Goal: Task Accomplishment & Management: Use online tool/utility

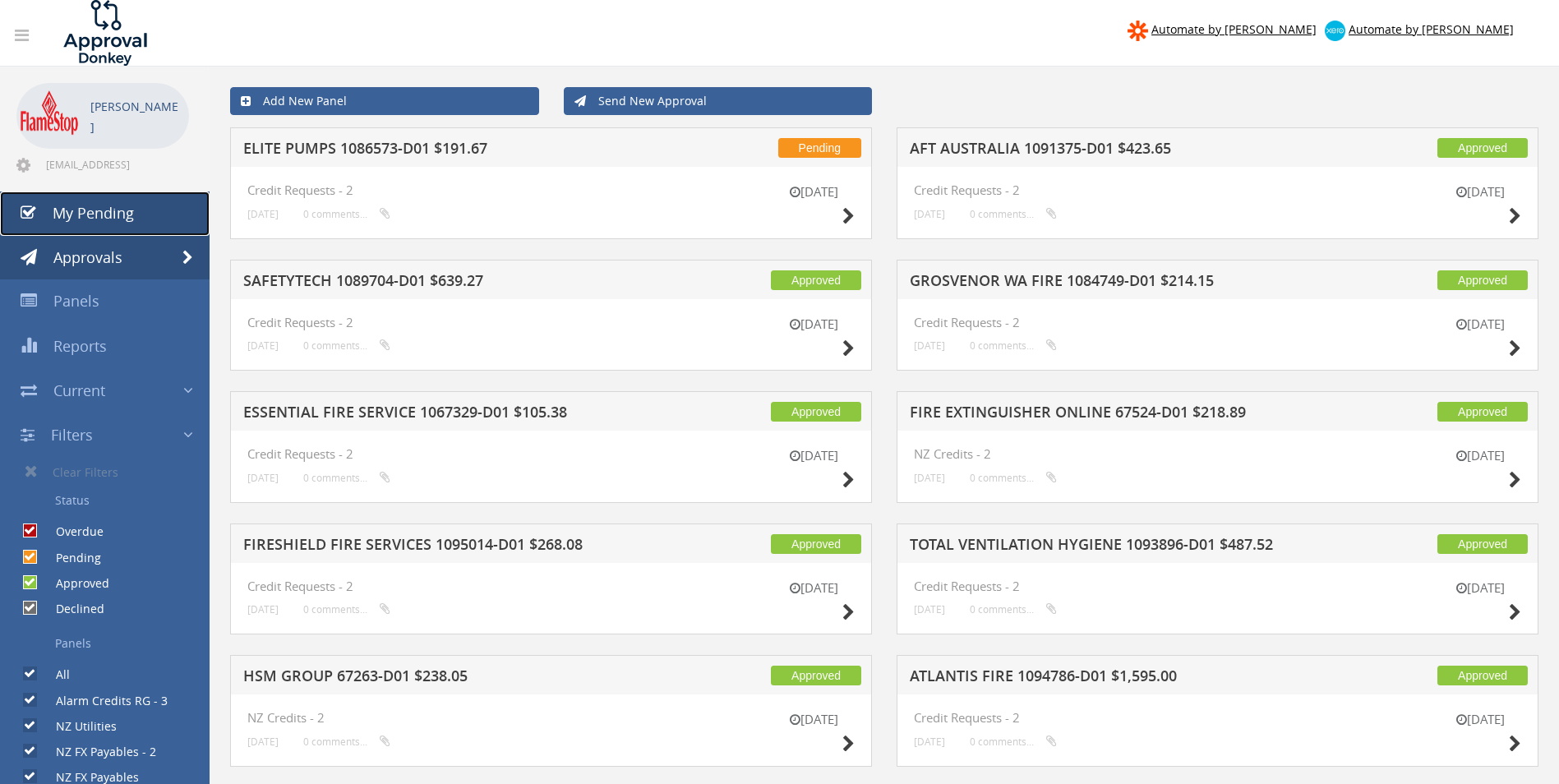
click at [91, 205] on span "My Pending" at bounding box center [93, 213] width 81 height 20
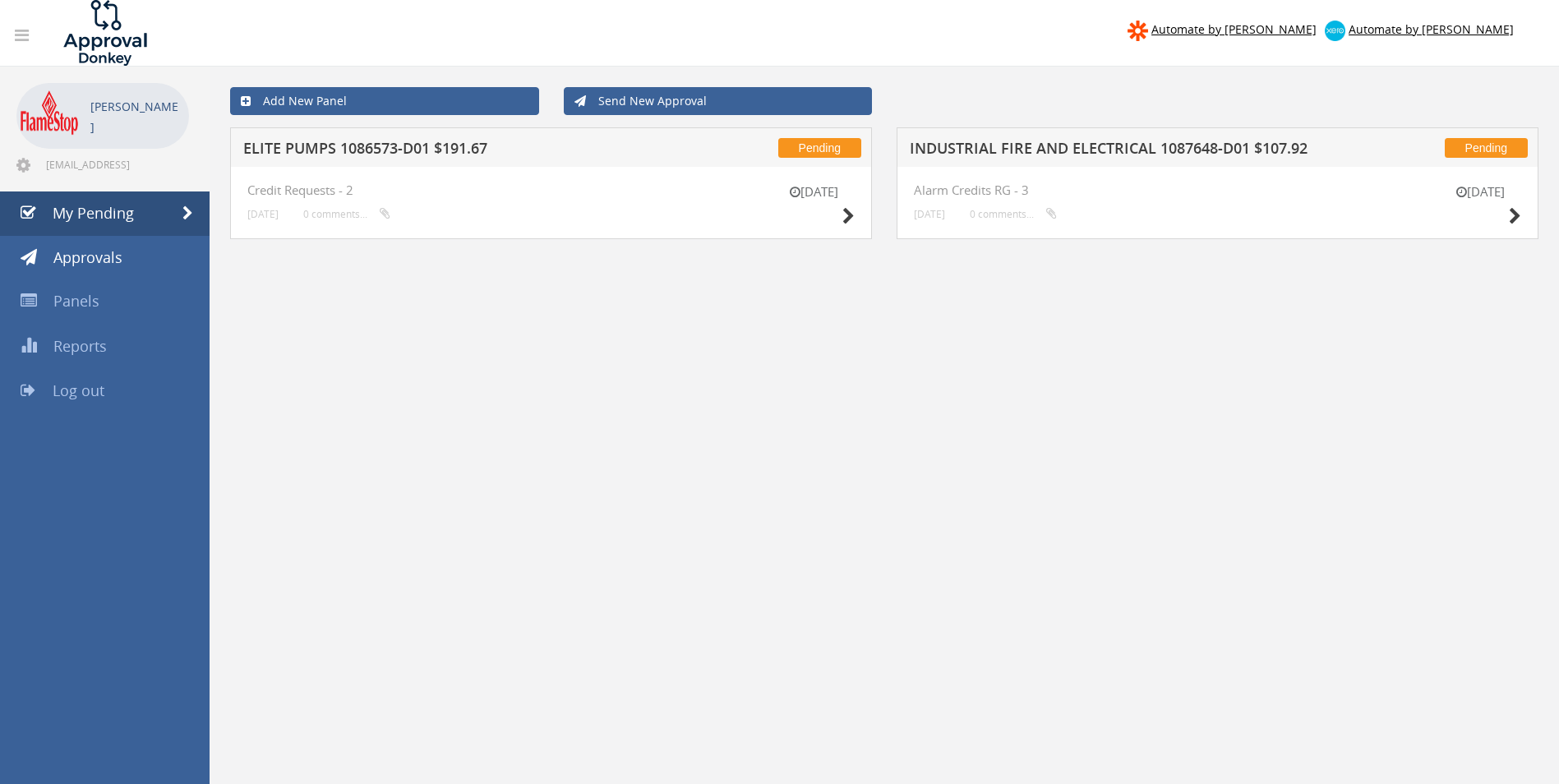
click at [336, 149] on h5 "ELITE PUMPS 1086573-D01 $191.67" at bounding box center [458, 150] width 431 height 21
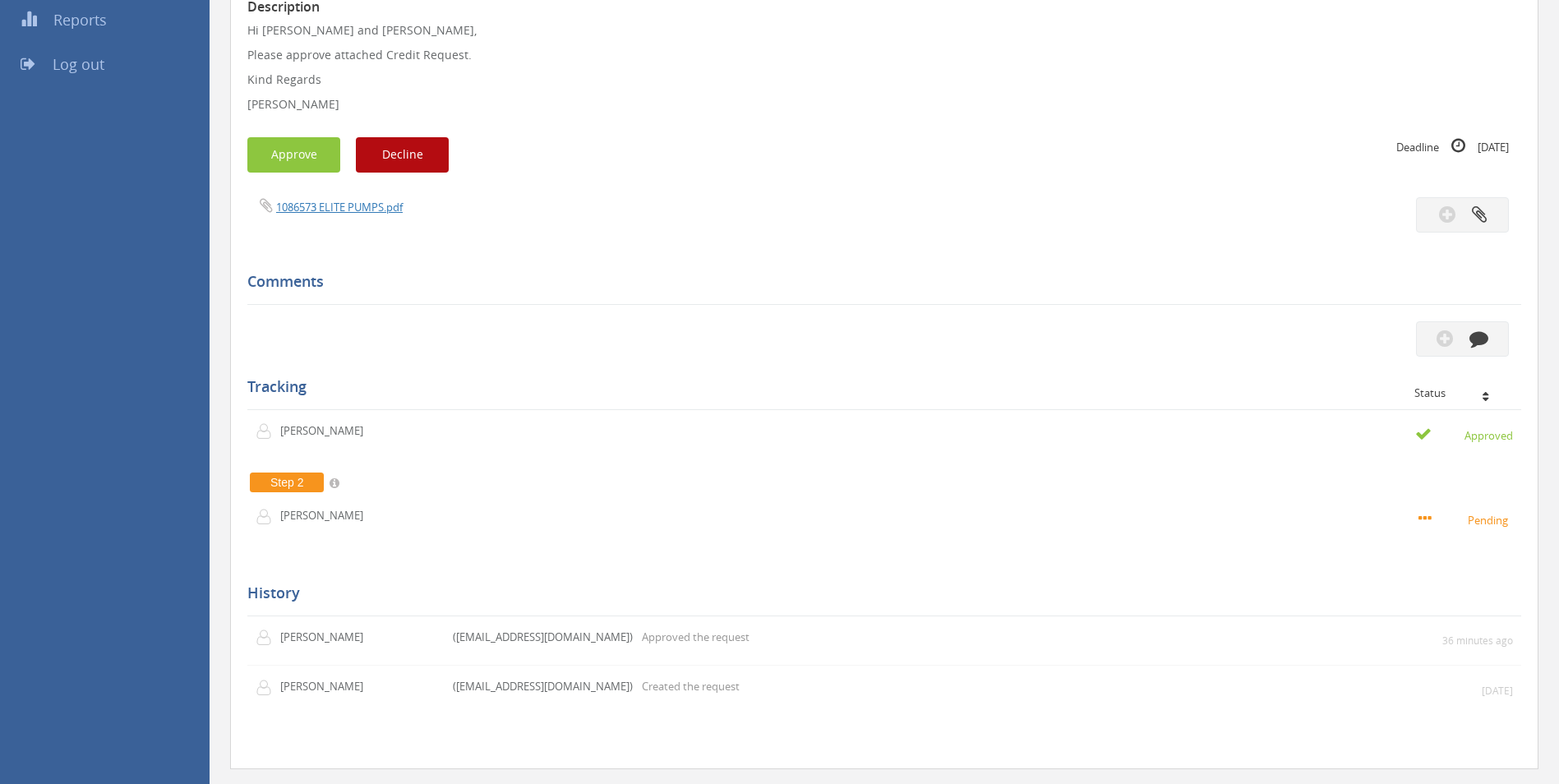
scroll to position [329, 0]
click at [286, 146] on button "Approve" at bounding box center [293, 152] width 93 height 35
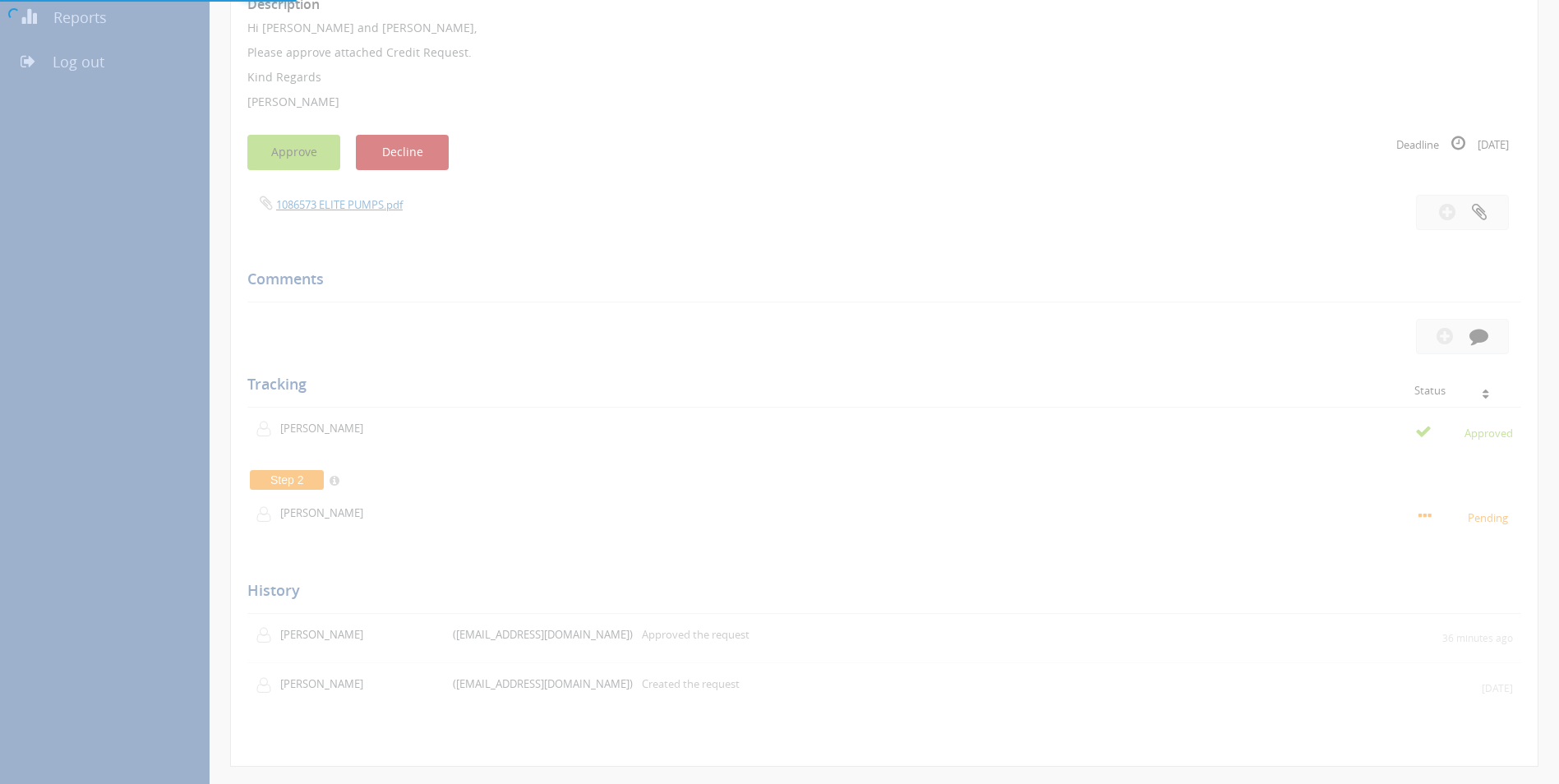
scroll to position [67, 0]
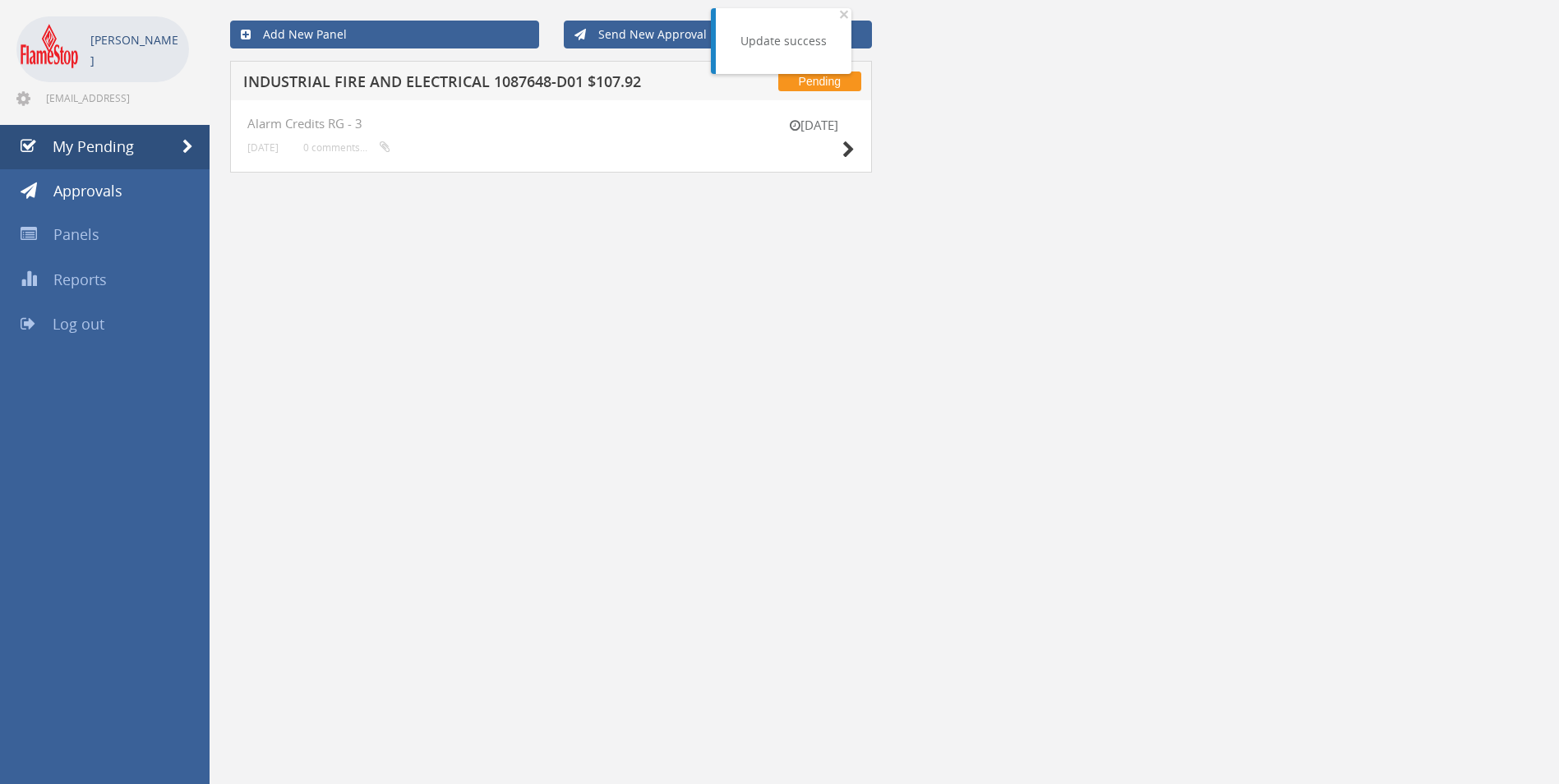
click at [405, 87] on h5 "INDUSTRIAL FIRE AND ELECTRICAL 1087648-D01 $107.92" at bounding box center [458, 84] width 431 height 21
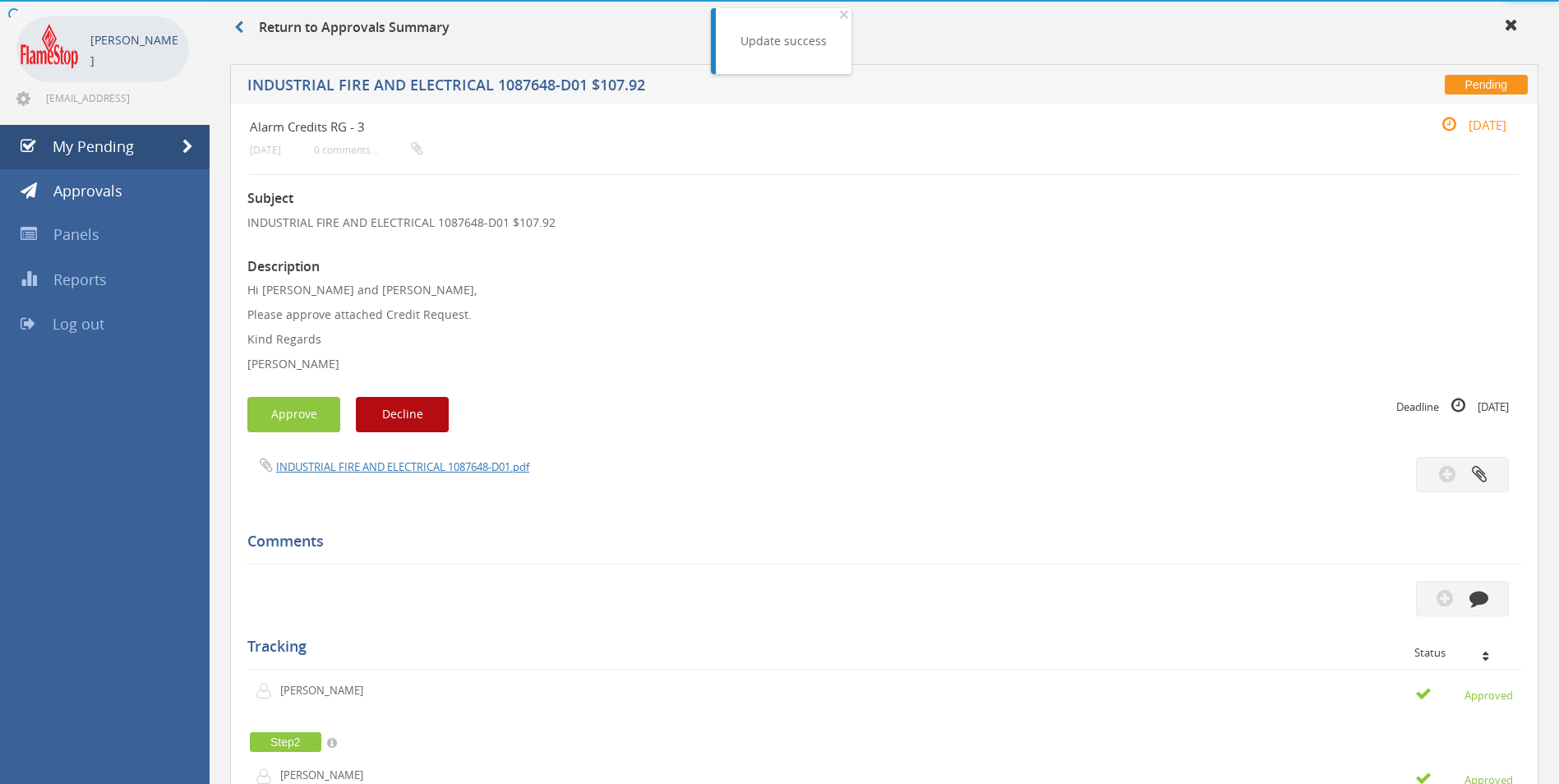
scroll to position [329, 0]
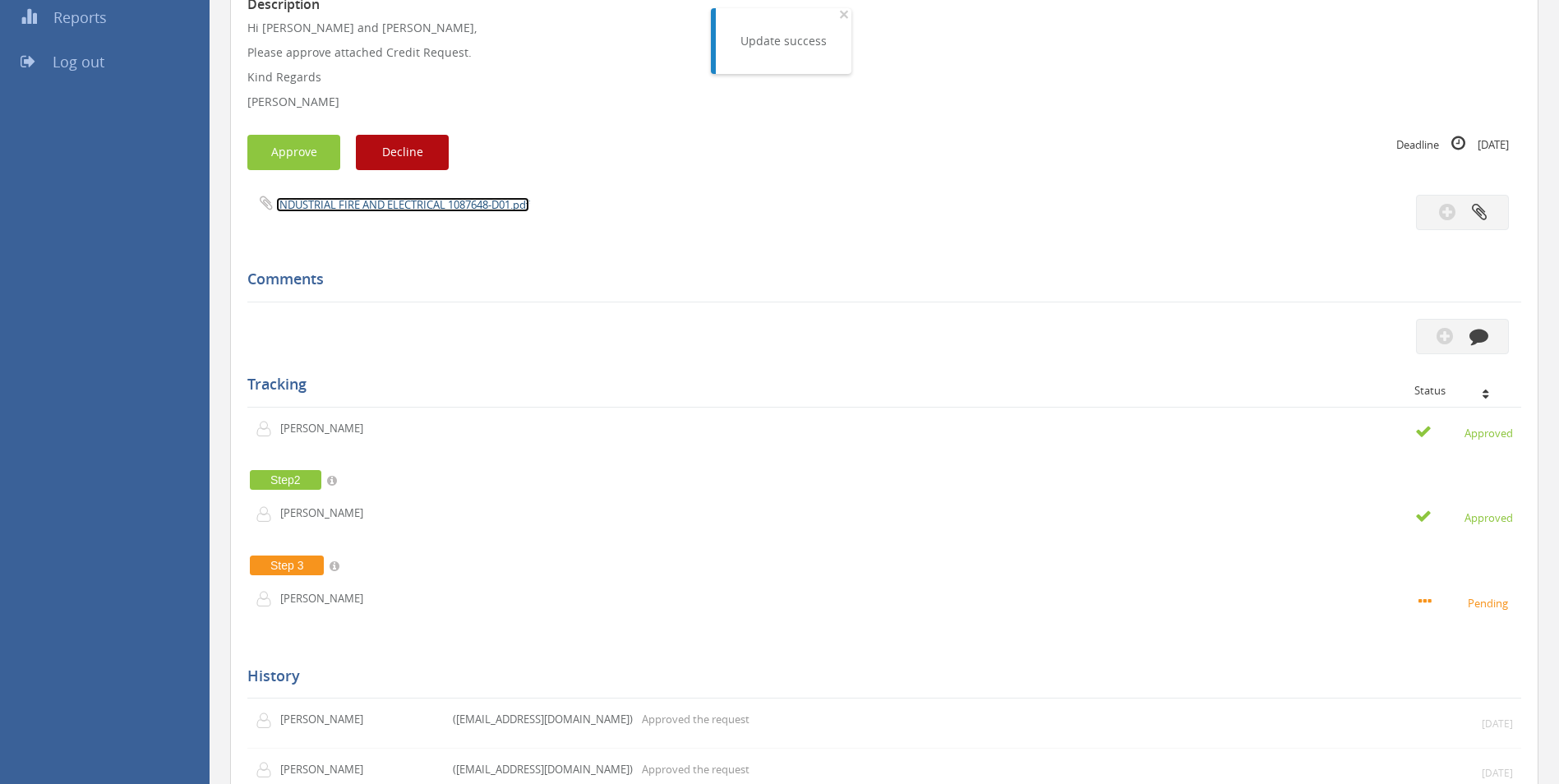
click at [407, 201] on link "INDUSTRIAL FIRE AND ELECTRICAL 1087648-D01.pdf" at bounding box center [402, 204] width 253 height 15
click at [293, 144] on button "Approve" at bounding box center [293, 152] width 93 height 35
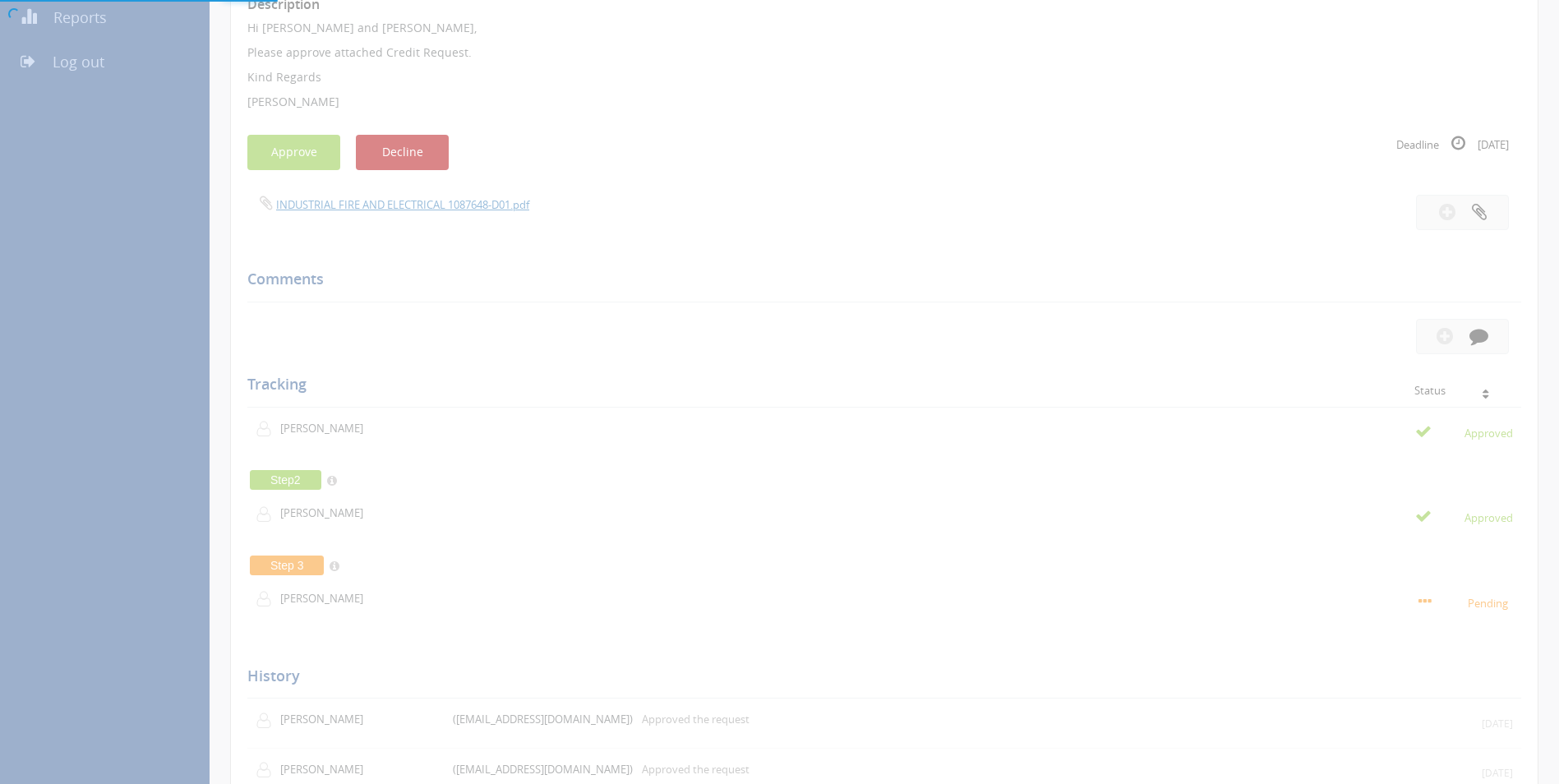
scroll to position [67, 0]
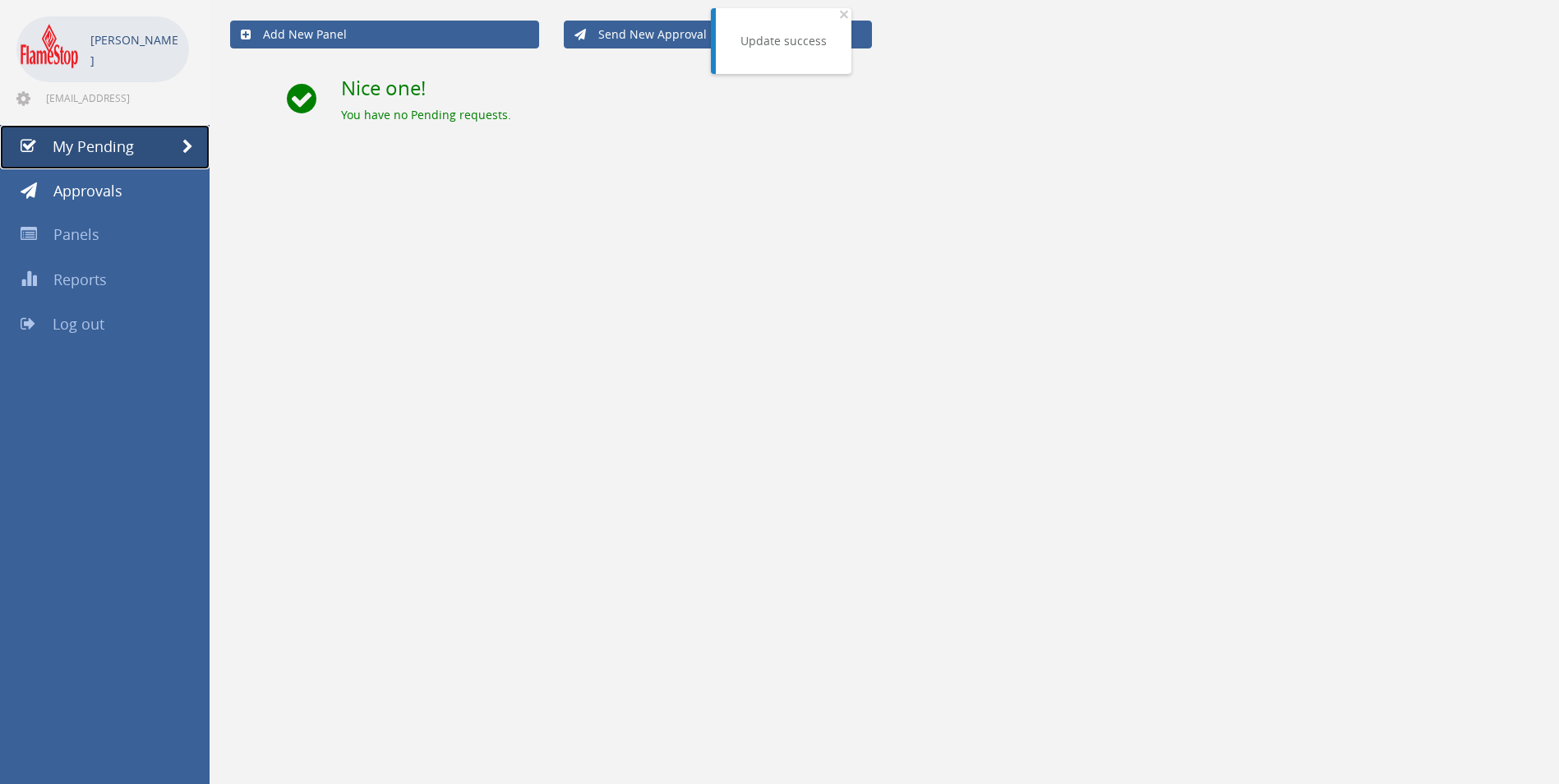
click at [81, 146] on span "My Pending" at bounding box center [93, 146] width 81 height 20
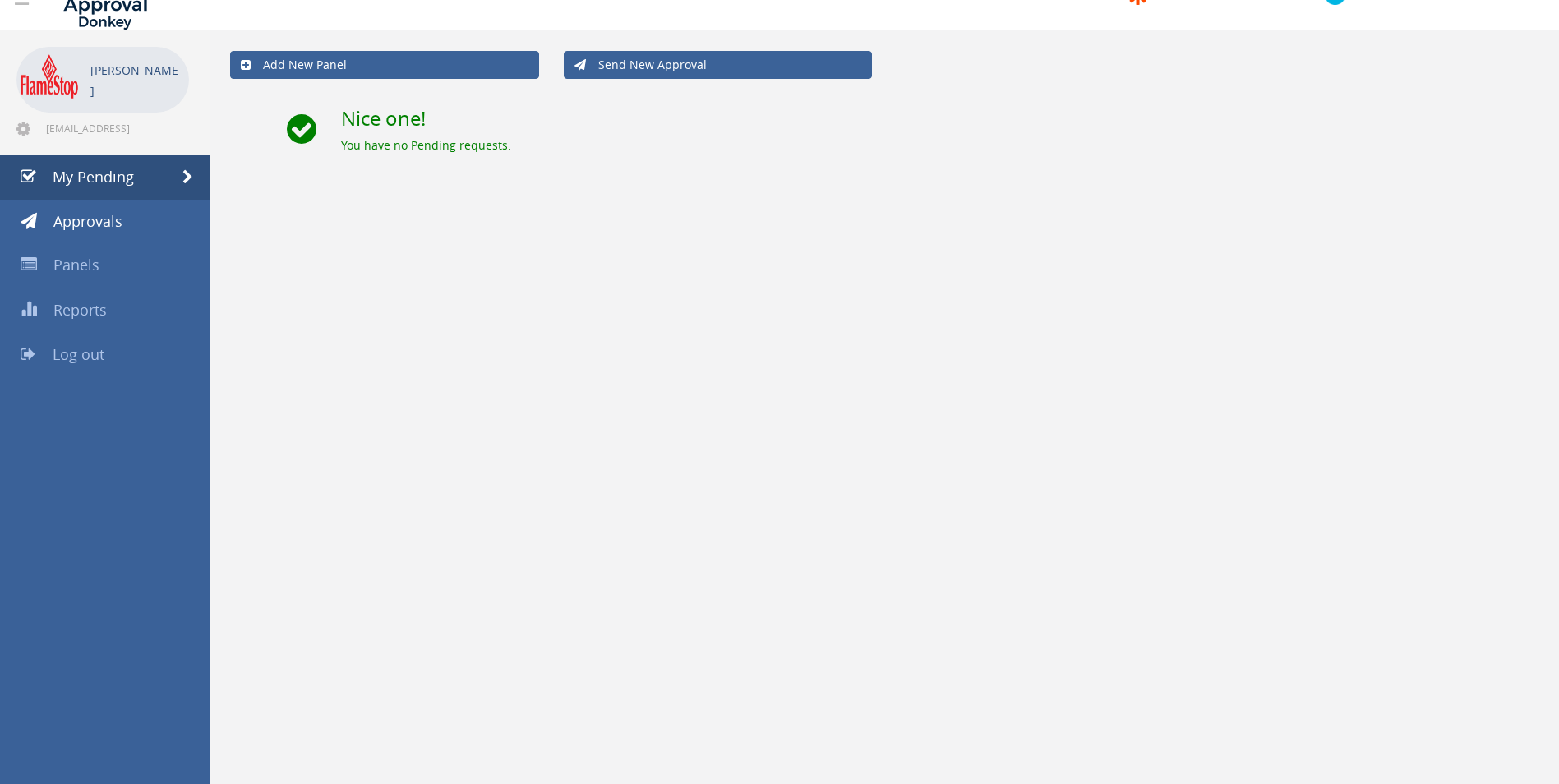
scroll to position [0, 0]
